Goal: Complete application form

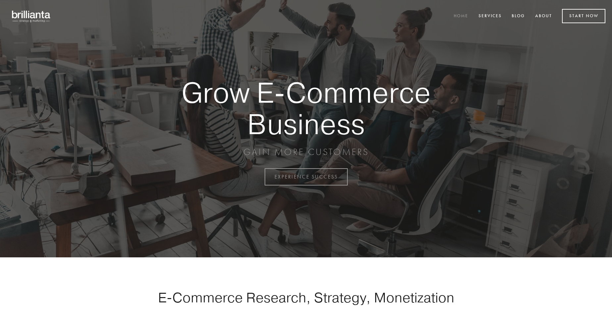
scroll to position [1736, 0]
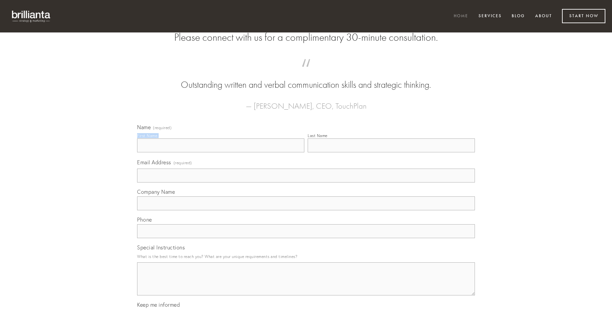
type input "[PERSON_NAME]"
click at [391, 152] on input "Last Name" at bounding box center [391, 145] width 167 height 14
type input "[PERSON_NAME]"
click at [306, 183] on input "Email Address (required)" at bounding box center [306, 176] width 338 height 14
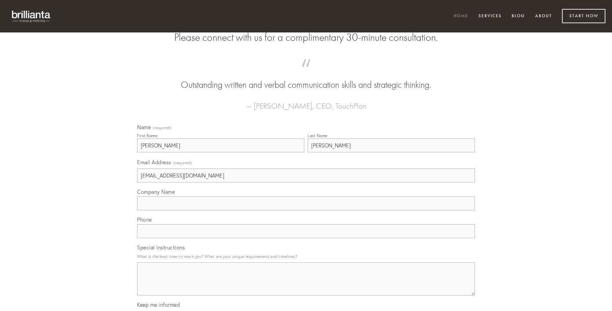
type input "[EMAIL_ADDRESS][DOMAIN_NAME]"
click at [306, 210] on input "Company Name" at bounding box center [306, 203] width 338 height 14
type input "sperno"
click at [306, 238] on input "text" at bounding box center [306, 231] width 338 height 14
click at [306, 285] on textarea "Special Instructions" at bounding box center [306, 278] width 338 height 33
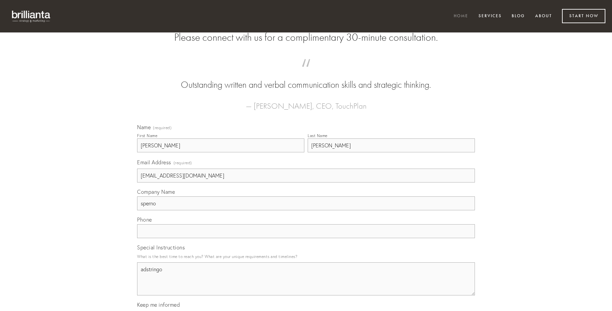
type textarea "adstringo"
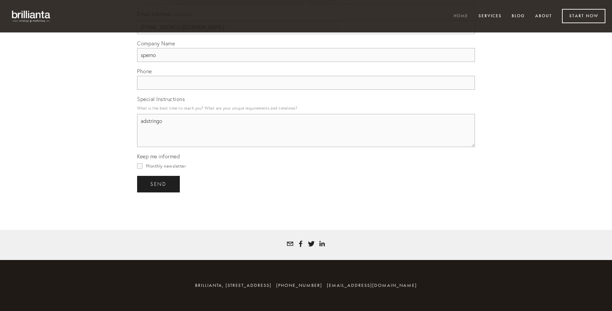
click at [159, 184] on span "send" at bounding box center [158, 184] width 16 height 6
